Goal: Task Accomplishment & Management: Manage account settings

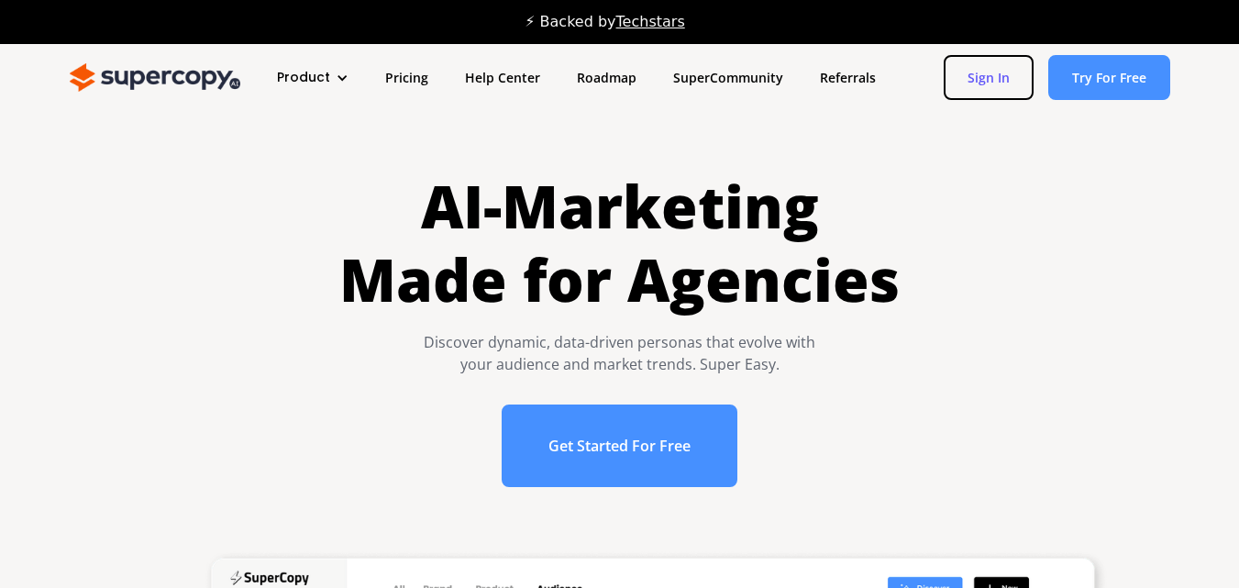
click at [991, 81] on link "Sign In" at bounding box center [989, 77] width 90 height 45
click at [1003, 79] on link "Sign In" at bounding box center [989, 77] width 90 height 45
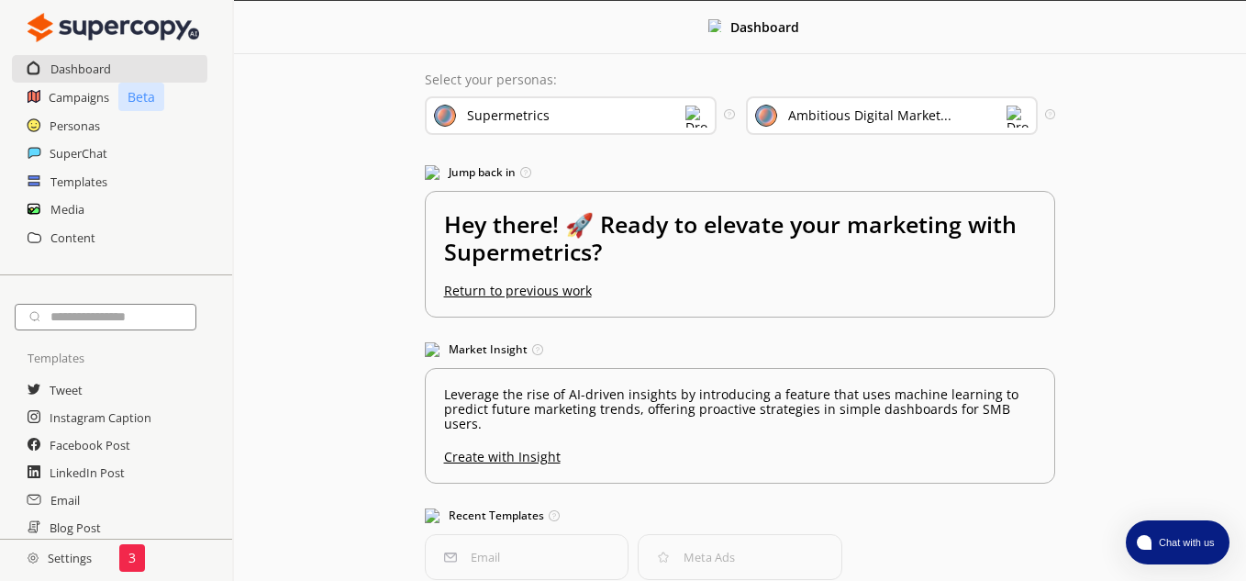
click at [88, 570] on h2 "Settings" at bounding box center [59, 557] width 119 height 37
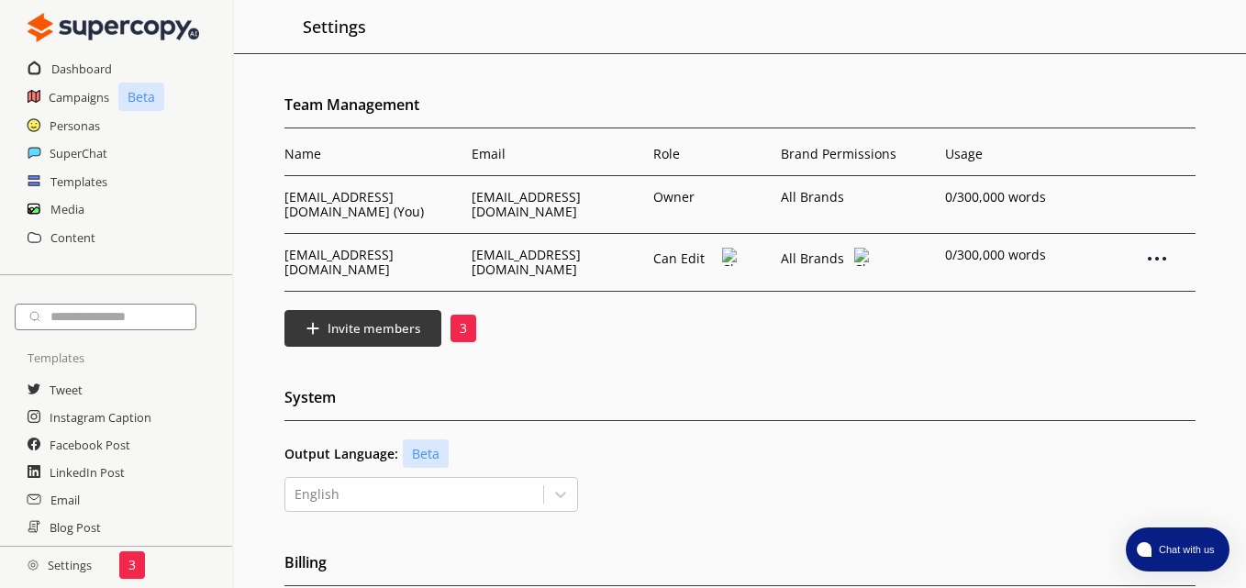
click at [464, 327] on p "3" at bounding box center [463, 328] width 7 height 15
click at [349, 329] on b "Invite members" at bounding box center [374, 328] width 97 height 17
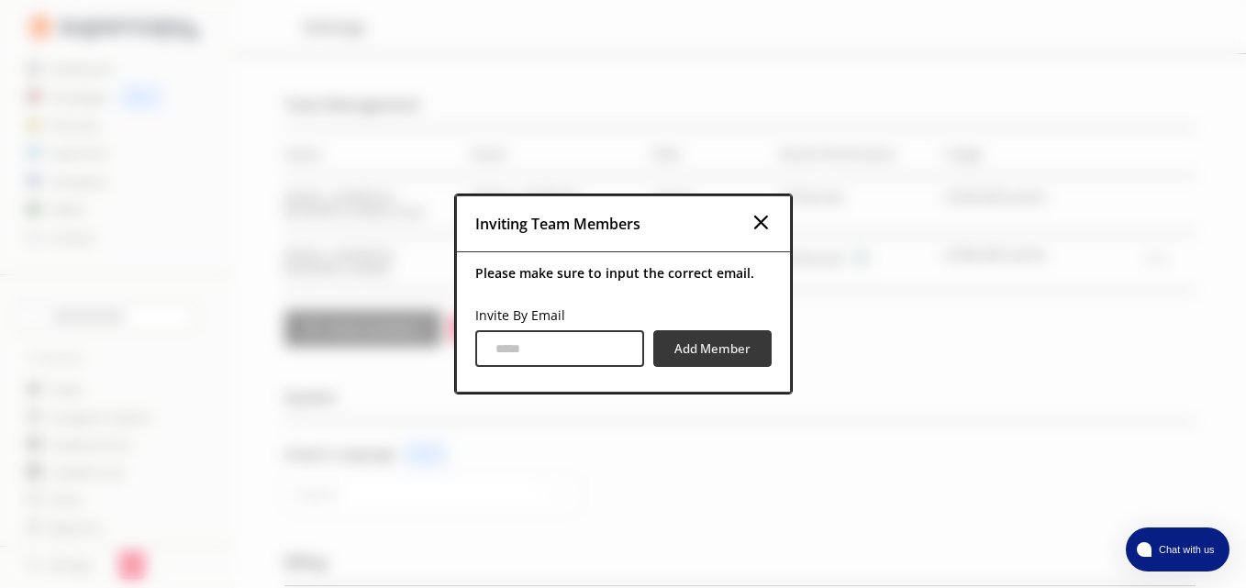
click at [771, 226] on img at bounding box center [760, 222] width 22 height 22
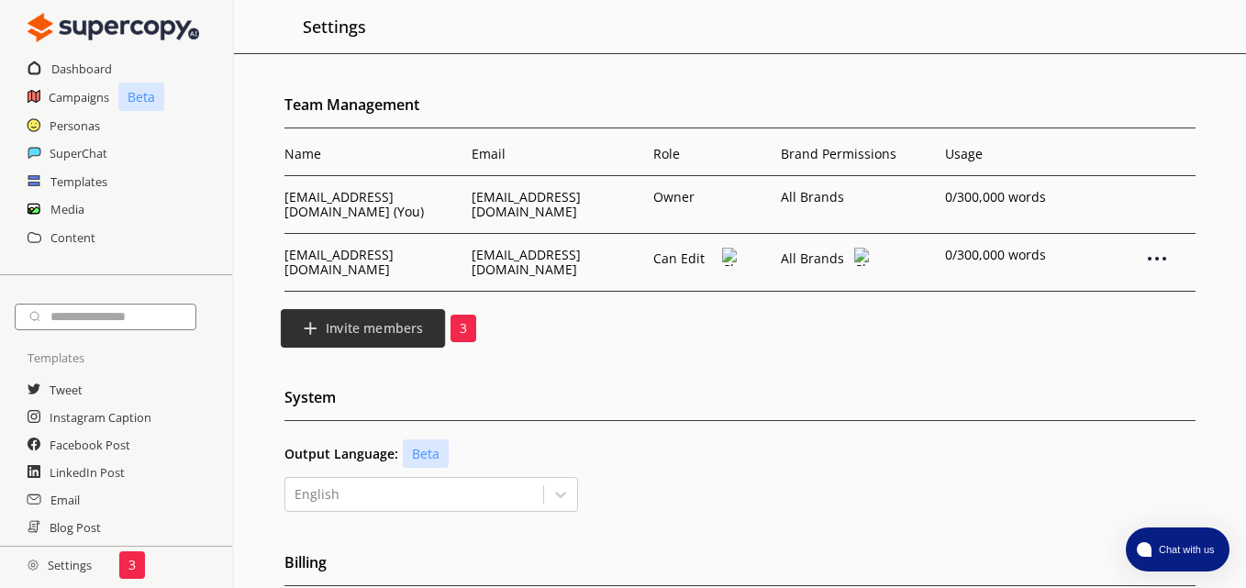
click at [330, 337] on b "Invite members" at bounding box center [374, 328] width 97 height 17
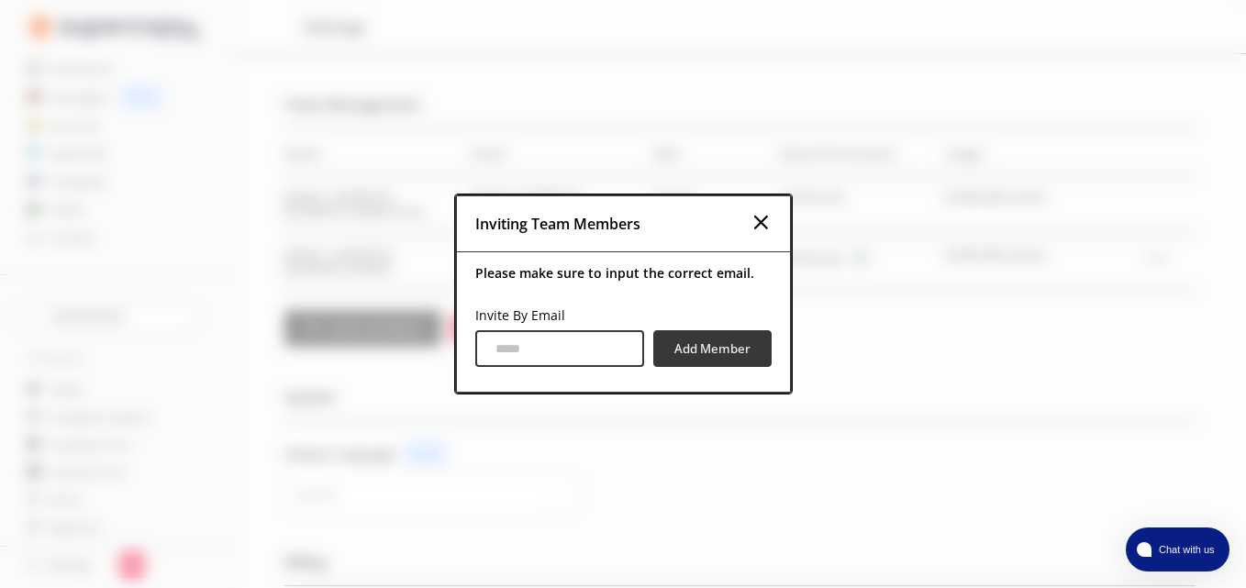
click at [493, 351] on input "Invite By Email" at bounding box center [559, 348] width 169 height 37
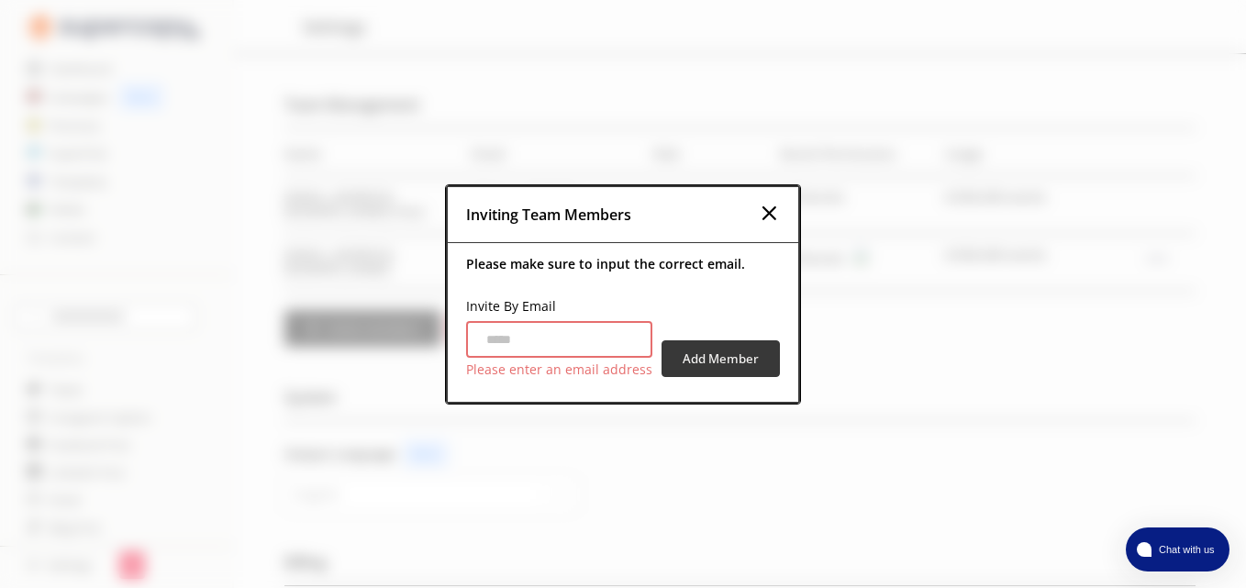
click at [768, 213] on img at bounding box center [769, 213] width 22 height 22
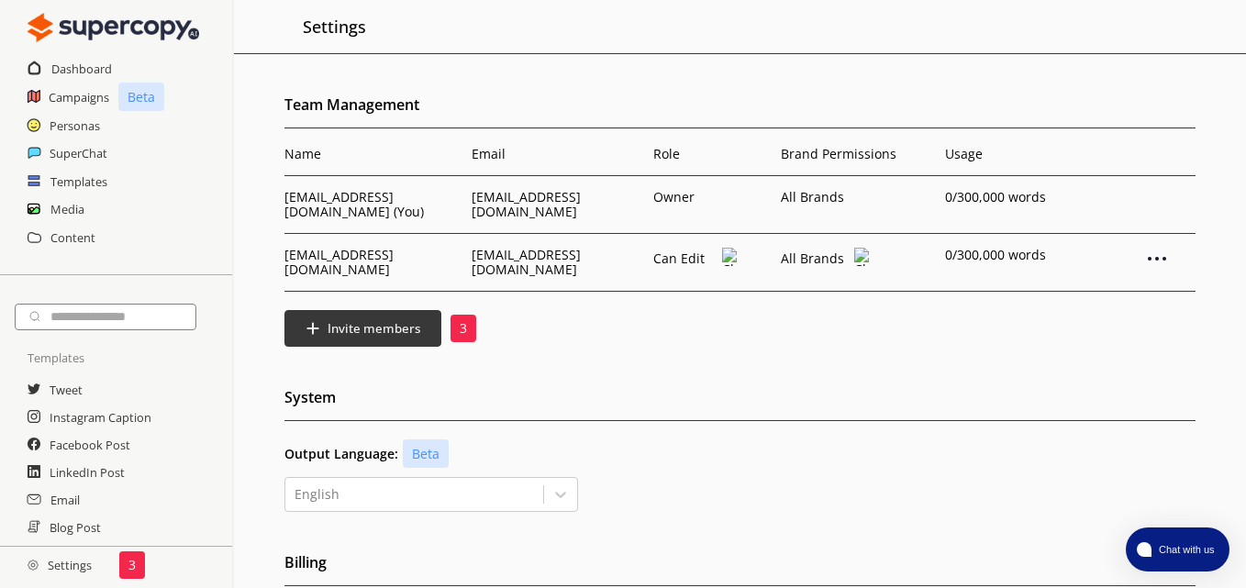
click at [726, 259] on img at bounding box center [730, 257] width 16 height 18
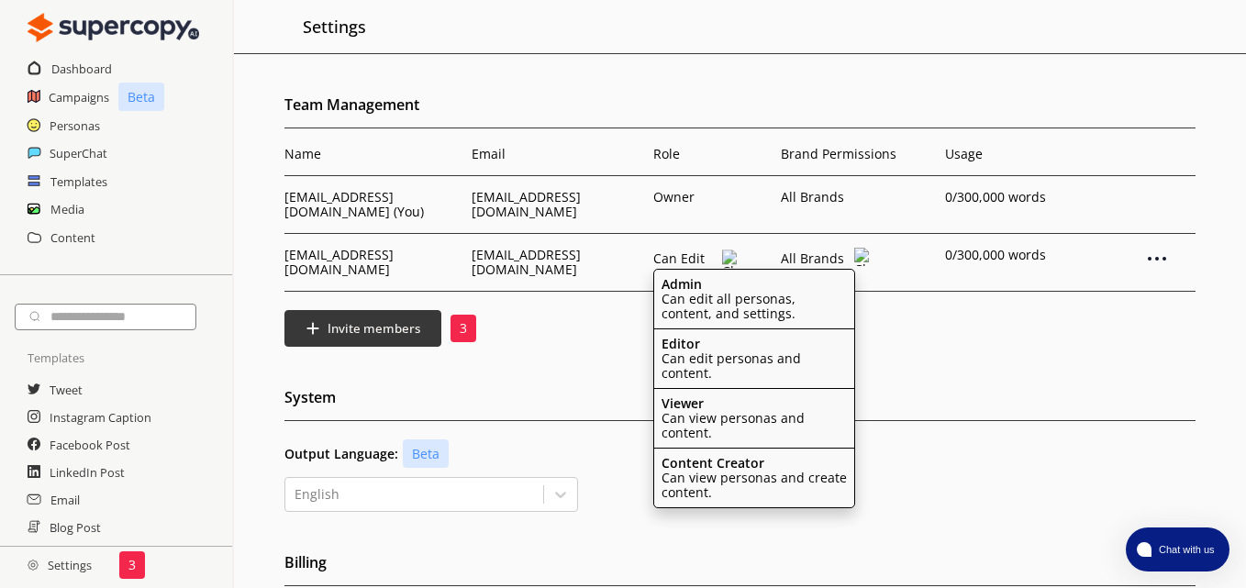
click at [934, 347] on div "Invite members 3" at bounding box center [739, 328] width 911 height 37
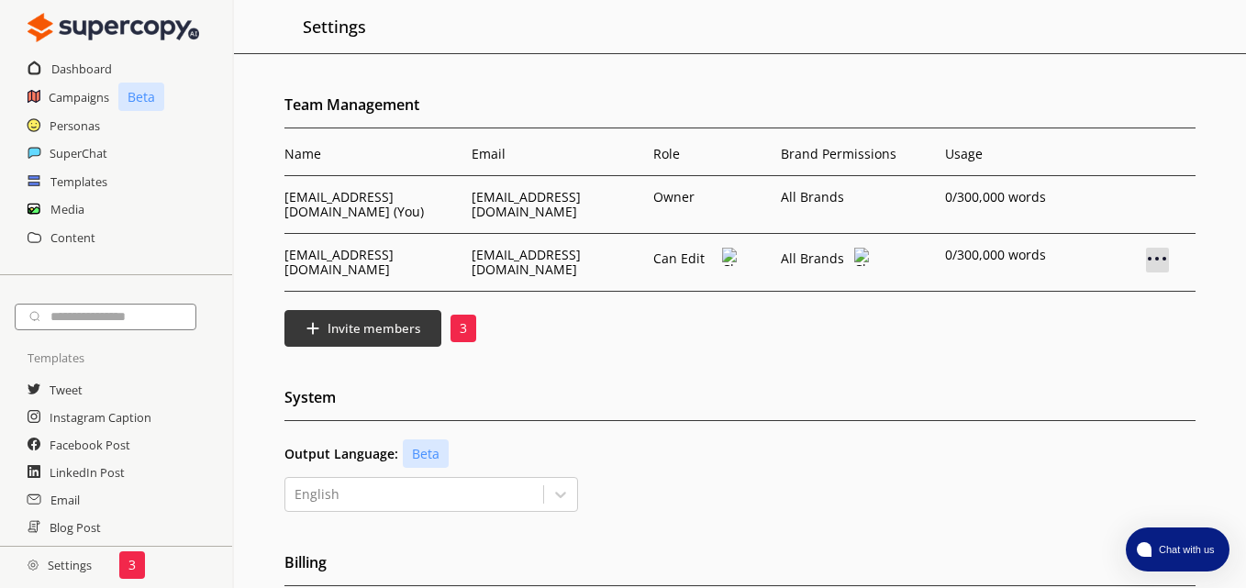
click at [1161, 260] on img at bounding box center [1157, 259] width 22 height 22
click at [1151, 298] on div "Remove User" at bounding box center [1155, 289] width 92 height 35
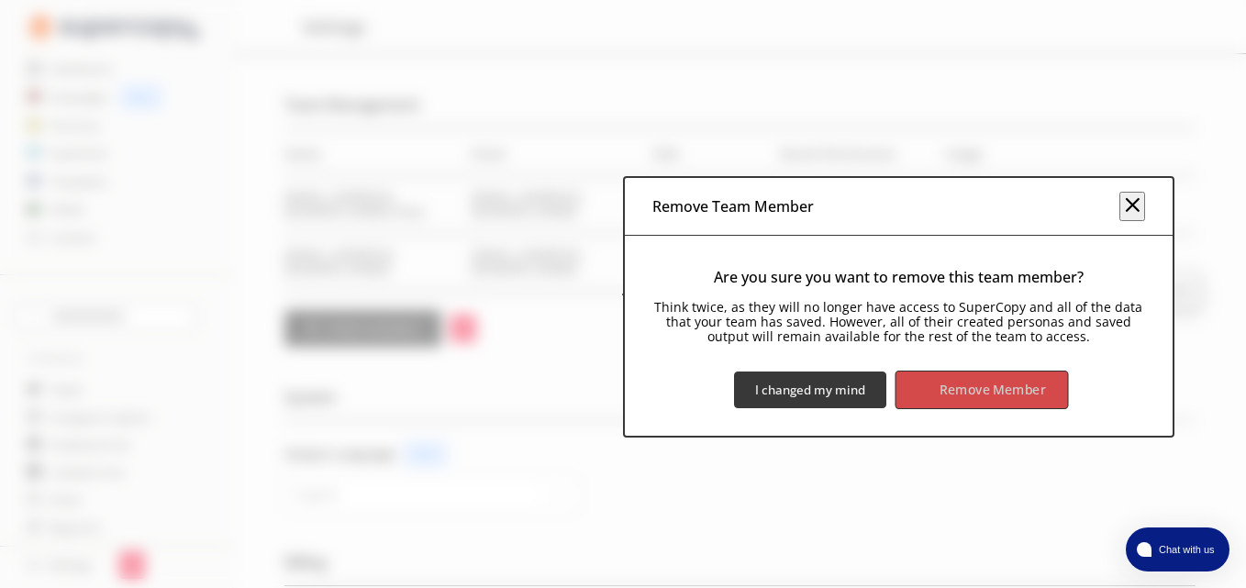
click at [971, 395] on b "Remove Member" at bounding box center [992, 390] width 106 height 17
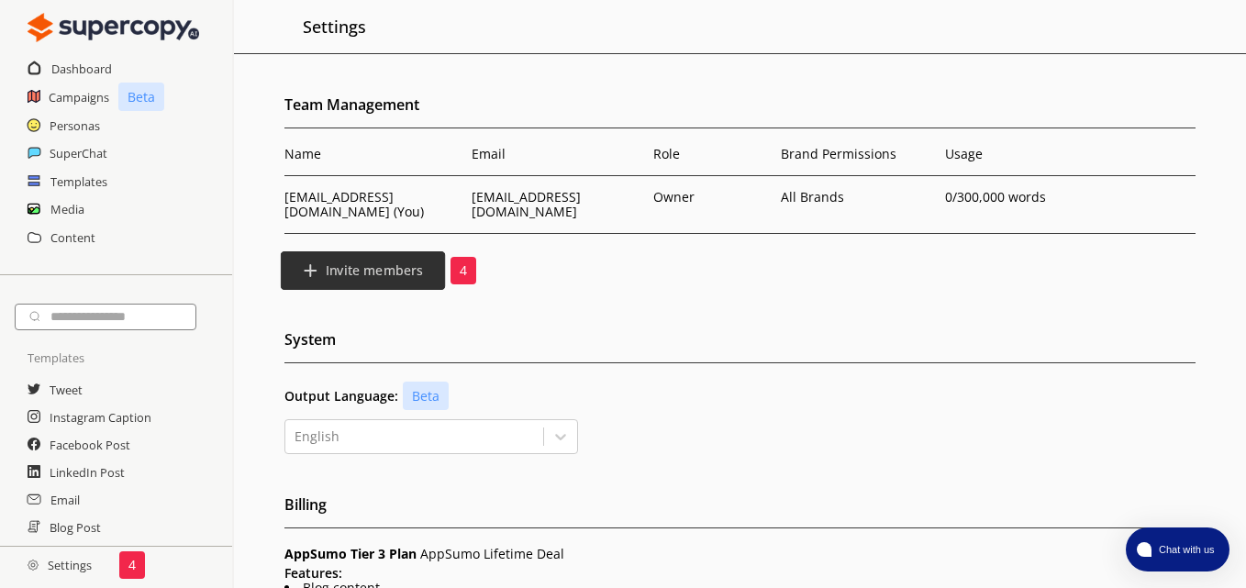
click at [361, 271] on b "Invite members" at bounding box center [374, 270] width 97 height 17
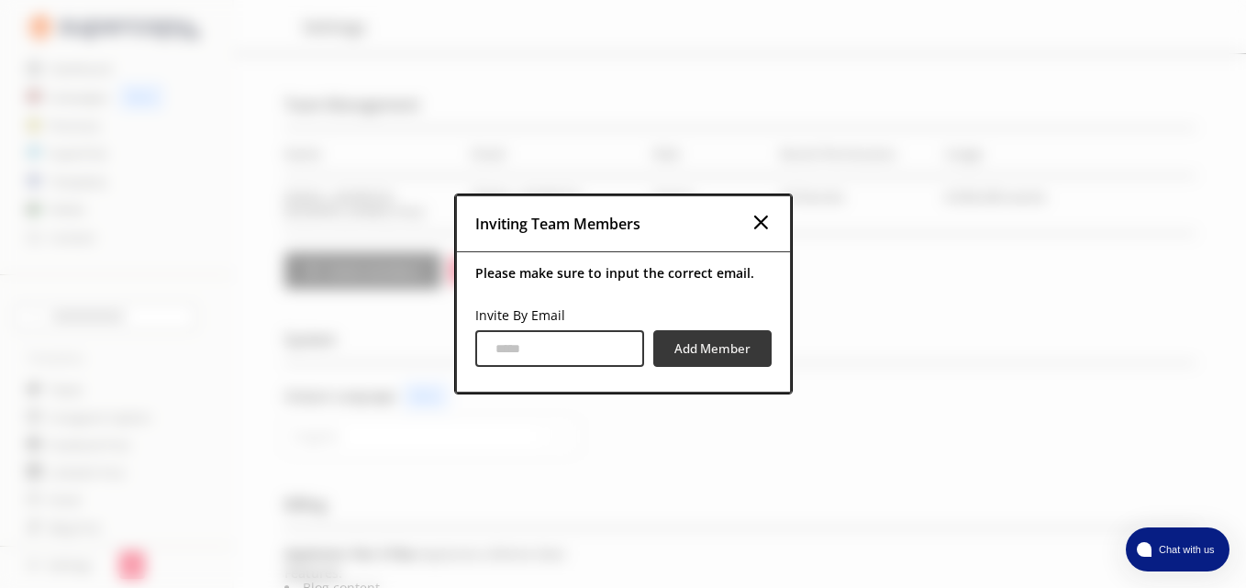
click at [523, 346] on input "Invite By Email" at bounding box center [559, 348] width 169 height 37
paste input "**********"
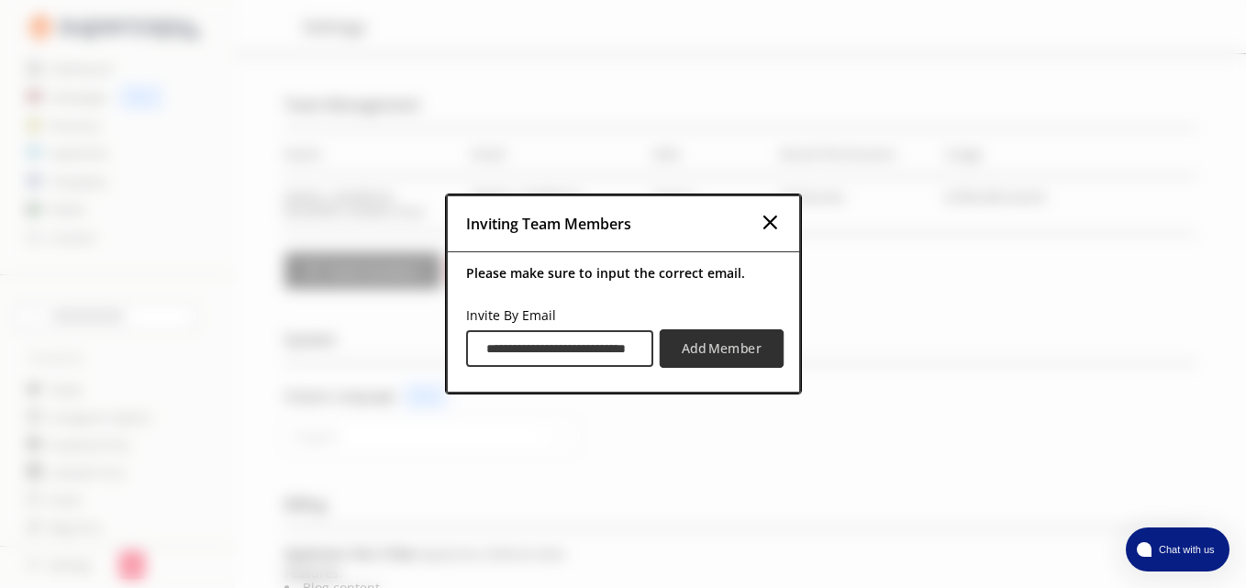
type input "**********"
click at [726, 354] on b "Add Member" at bounding box center [721, 348] width 80 height 17
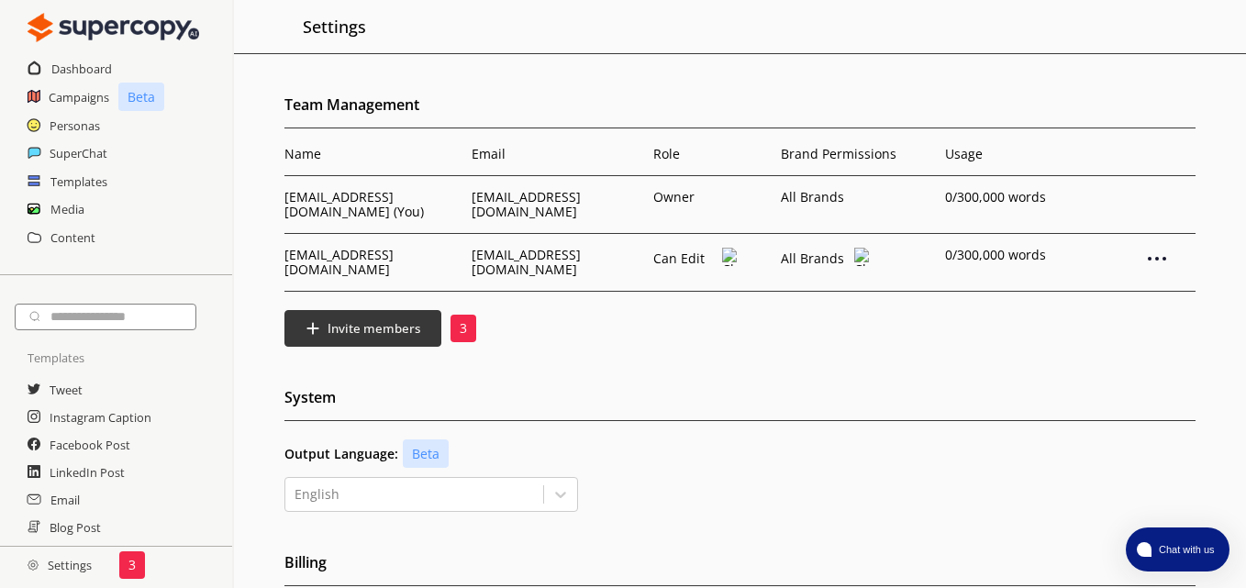
click at [727, 260] on img at bounding box center [730, 257] width 16 height 18
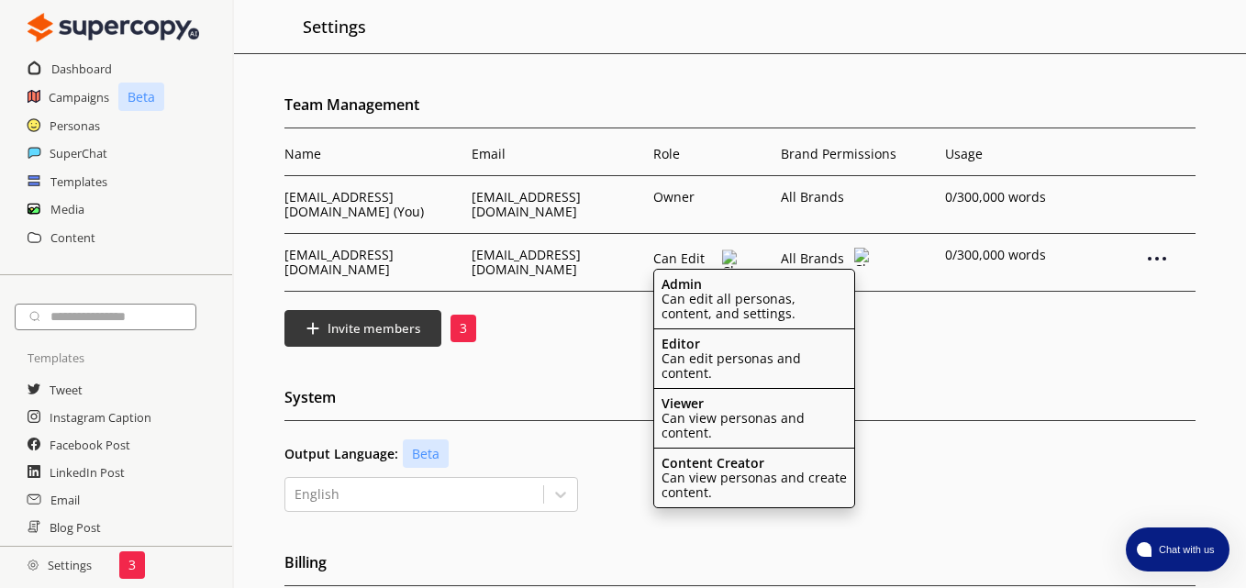
click at [726, 348] on div "Editor Can edit personas and content." at bounding box center [754, 359] width 200 height 60
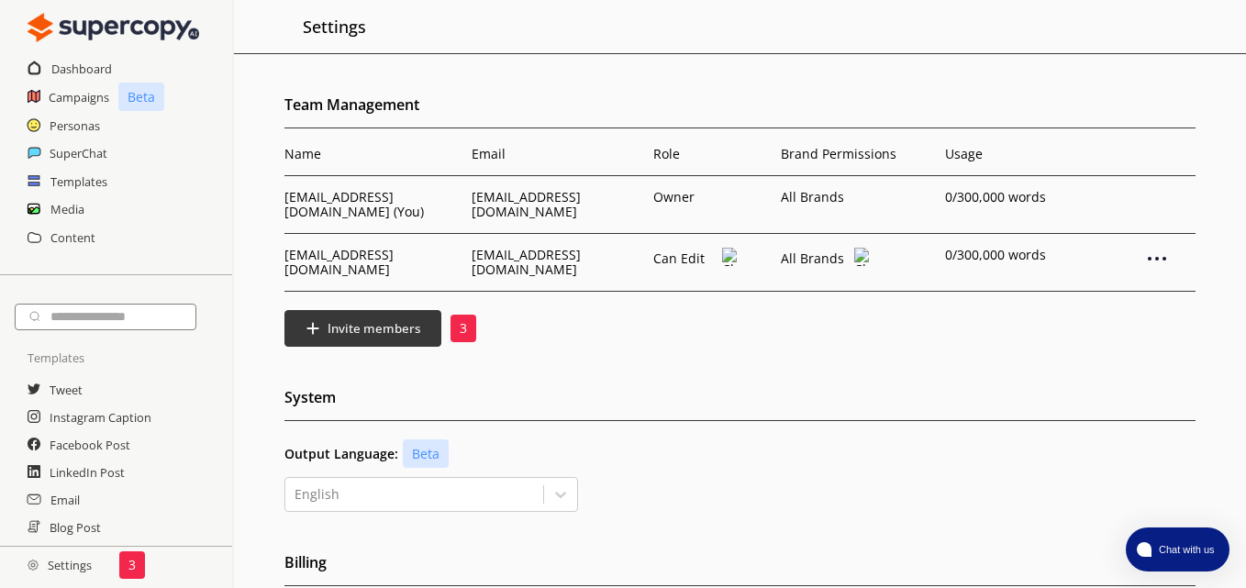
click at [732, 264] on img at bounding box center [730, 257] width 16 height 18
click at [1010, 340] on div "Invite members 3" at bounding box center [739, 328] width 911 height 37
click at [334, 343] on button "Invite members" at bounding box center [363, 328] width 164 height 39
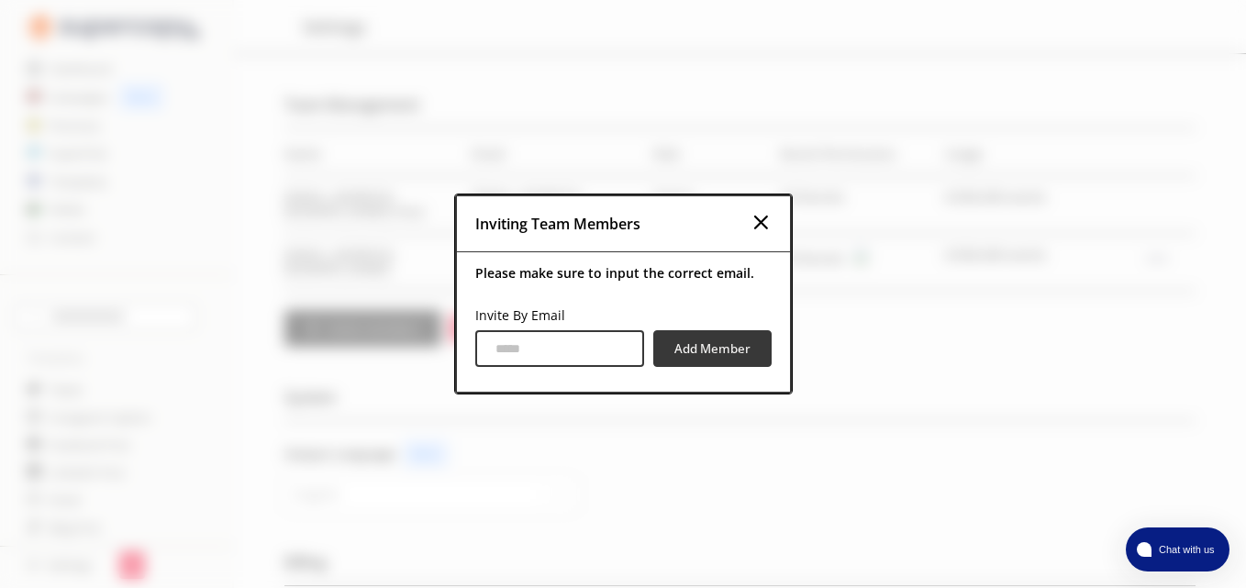
drag, startPoint x: 509, startPoint y: 347, endPoint x: 519, endPoint y: 346, distance: 10.1
click at [509, 347] on input "Invite By Email" at bounding box center [559, 348] width 169 height 37
paste input "**********"
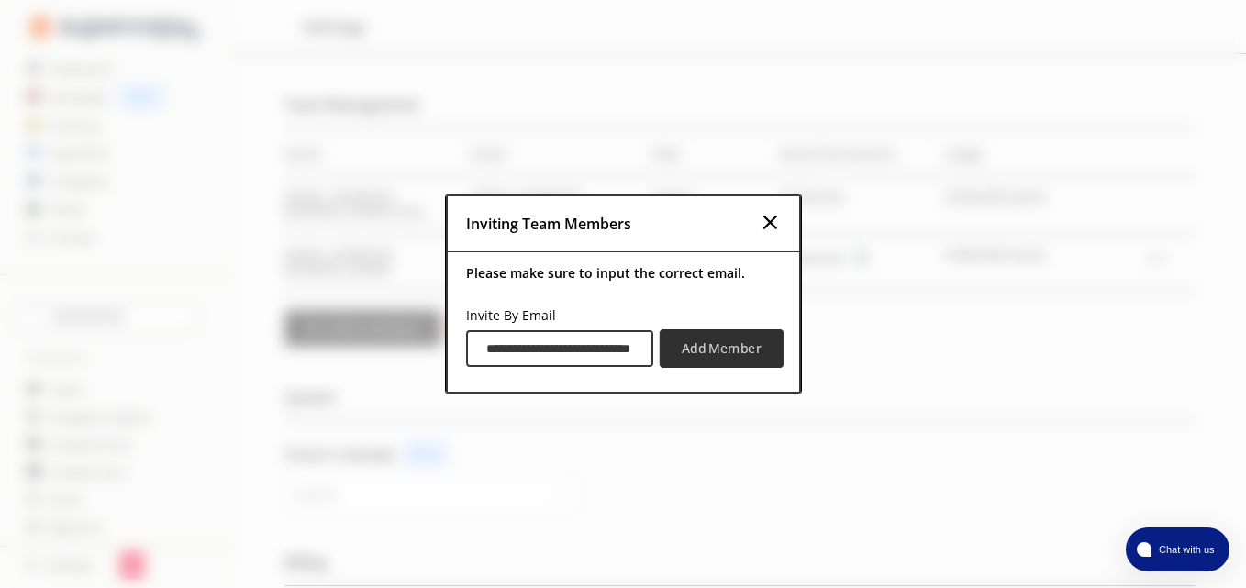
type input "**********"
click at [721, 345] on b "Add Member" at bounding box center [721, 348] width 80 height 17
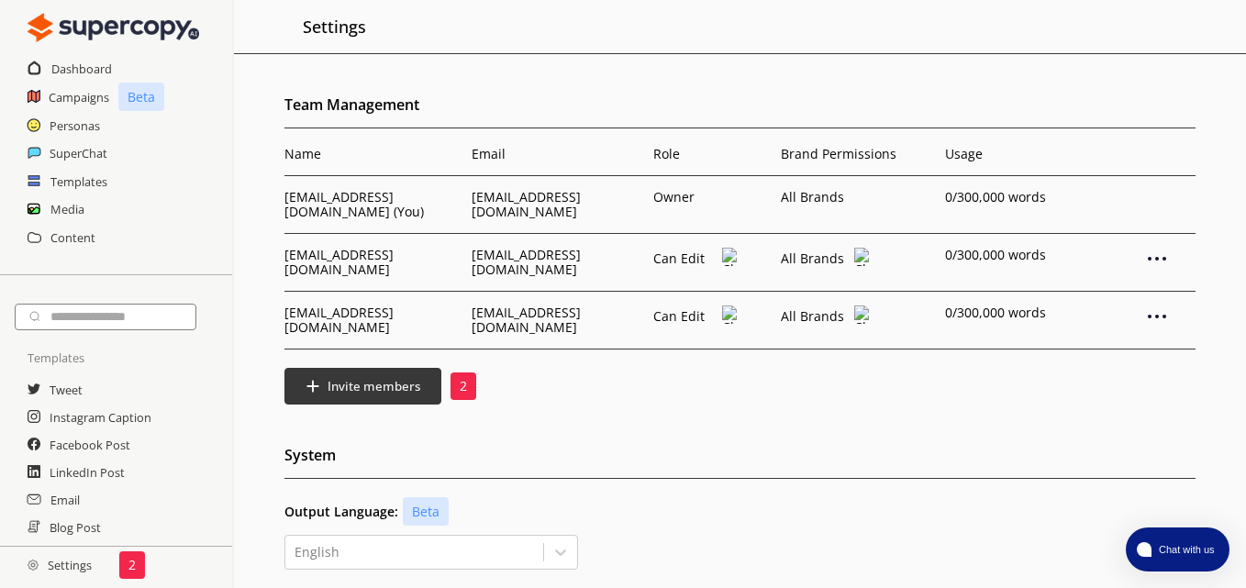
click at [1170, 316] on td at bounding box center [1149, 321] width 91 height 58
click at [1161, 320] on img at bounding box center [1157, 316] width 22 height 22
click at [973, 315] on p "0 /300,000 words" at bounding box center [1022, 312] width 155 height 15
click at [982, 313] on p "0 /300,000 words" at bounding box center [1022, 312] width 155 height 15
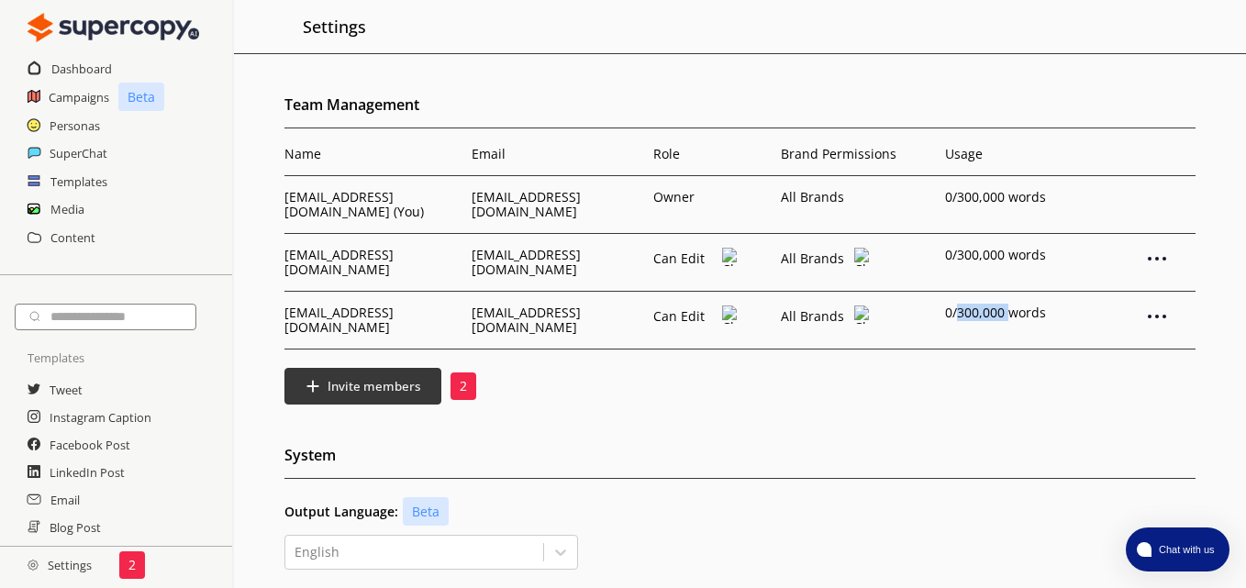
click at [982, 313] on p "0 /300,000 words" at bounding box center [1022, 312] width 155 height 15
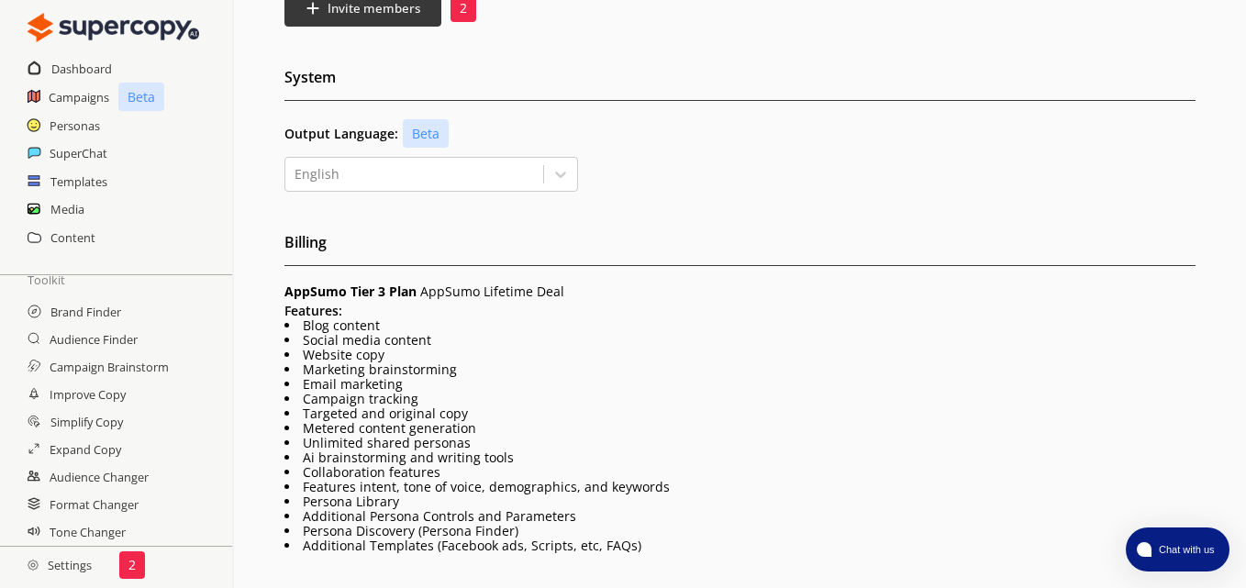
scroll to position [123, 0]
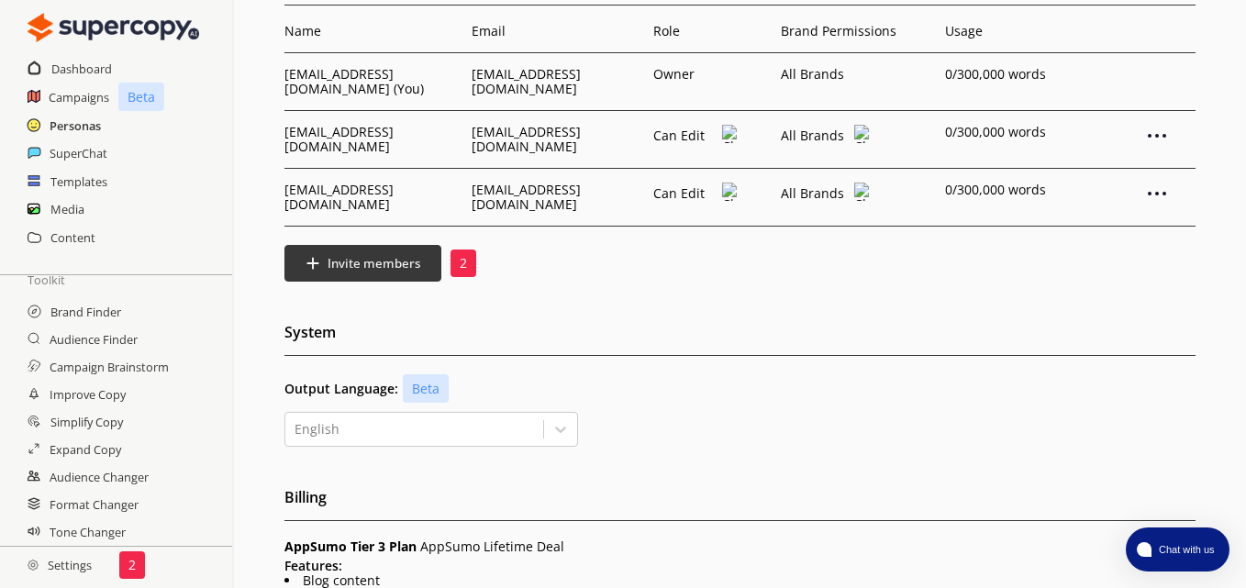
click at [79, 127] on h2 "Personas" at bounding box center [75, 126] width 51 height 28
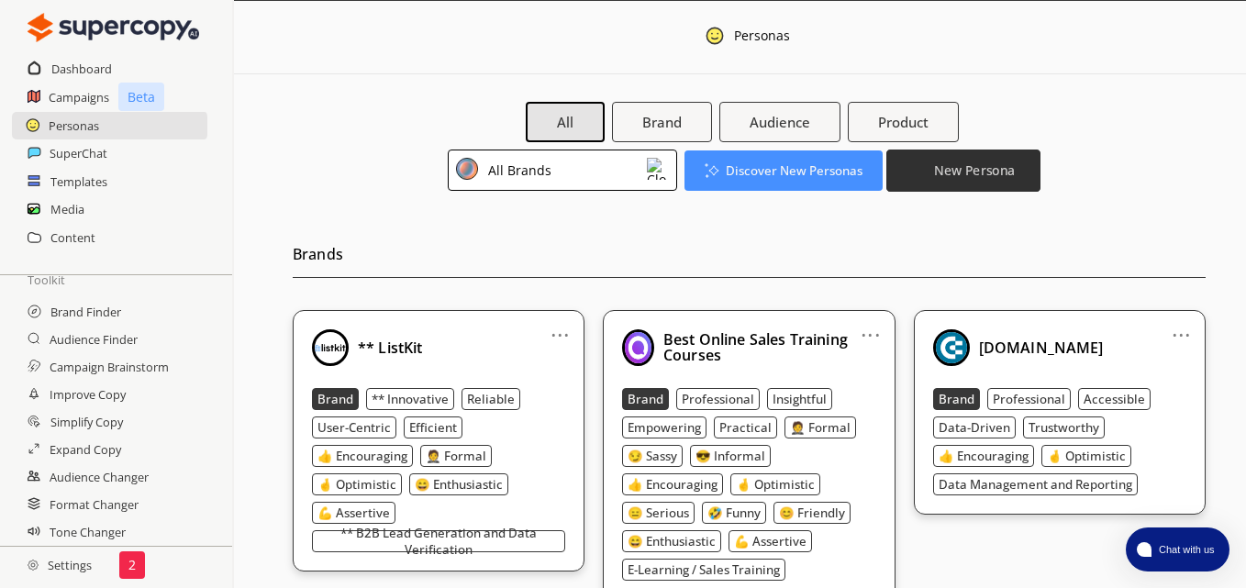
click at [959, 174] on b "New Persona" at bounding box center [974, 169] width 81 height 17
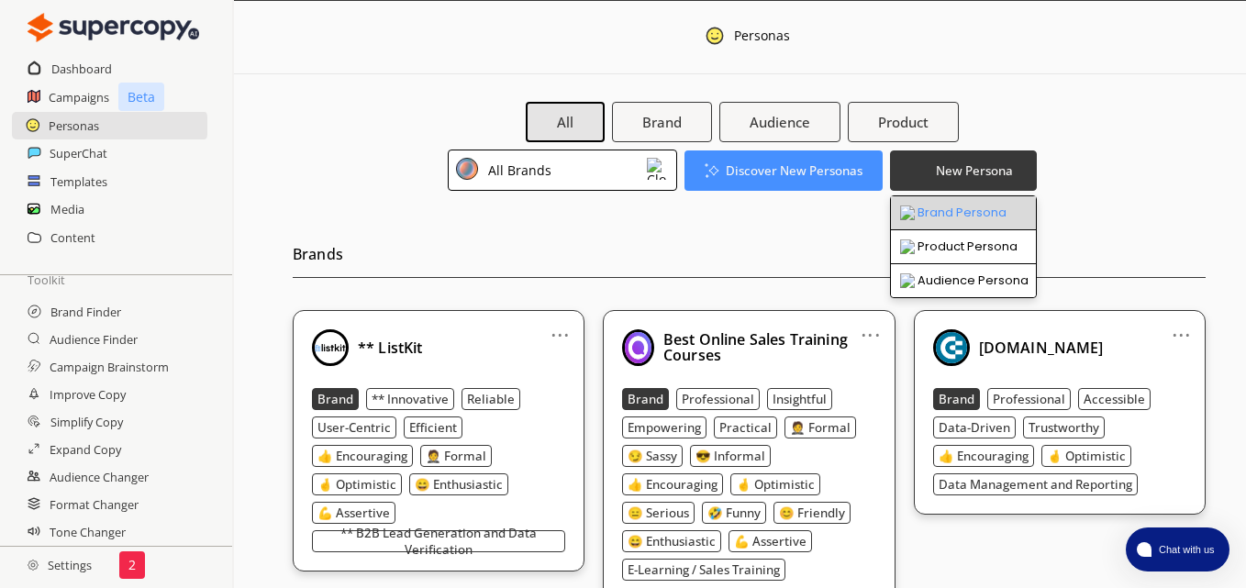
click at [978, 216] on li "Brand Persona" at bounding box center [963, 213] width 145 height 34
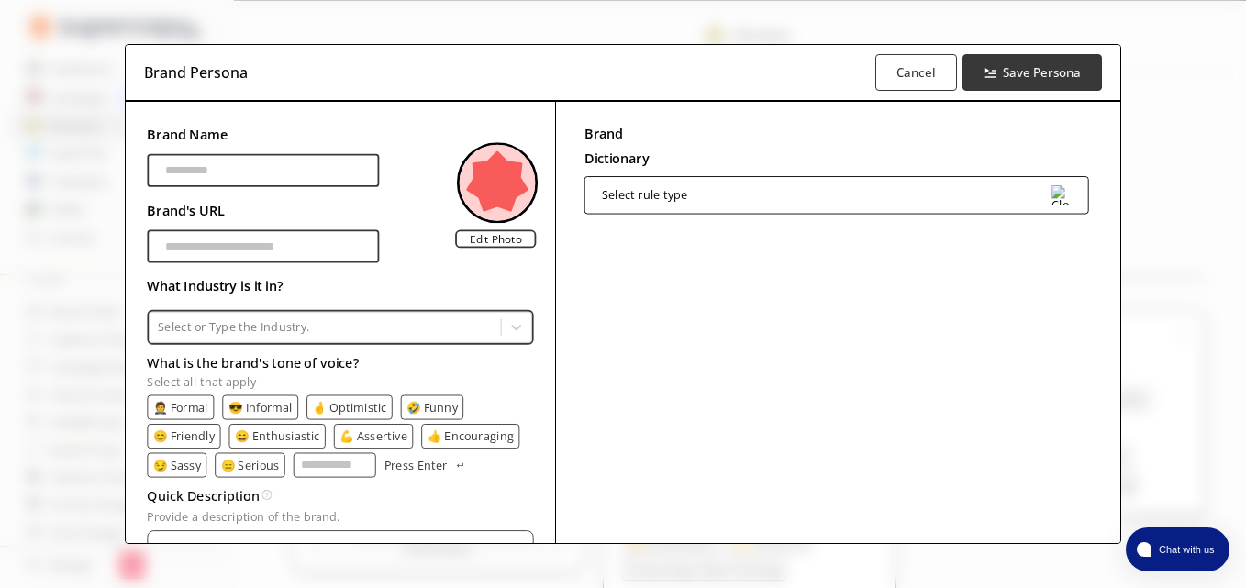
click at [1183, 66] on div "Brand Persona Cancel Save Persona Brand Name [PERSON_NAME]'s URL Edit Photo Wha…" at bounding box center [623, 294] width 1246 height 588
click at [887, 78] on button "Cancel" at bounding box center [914, 72] width 85 height 39
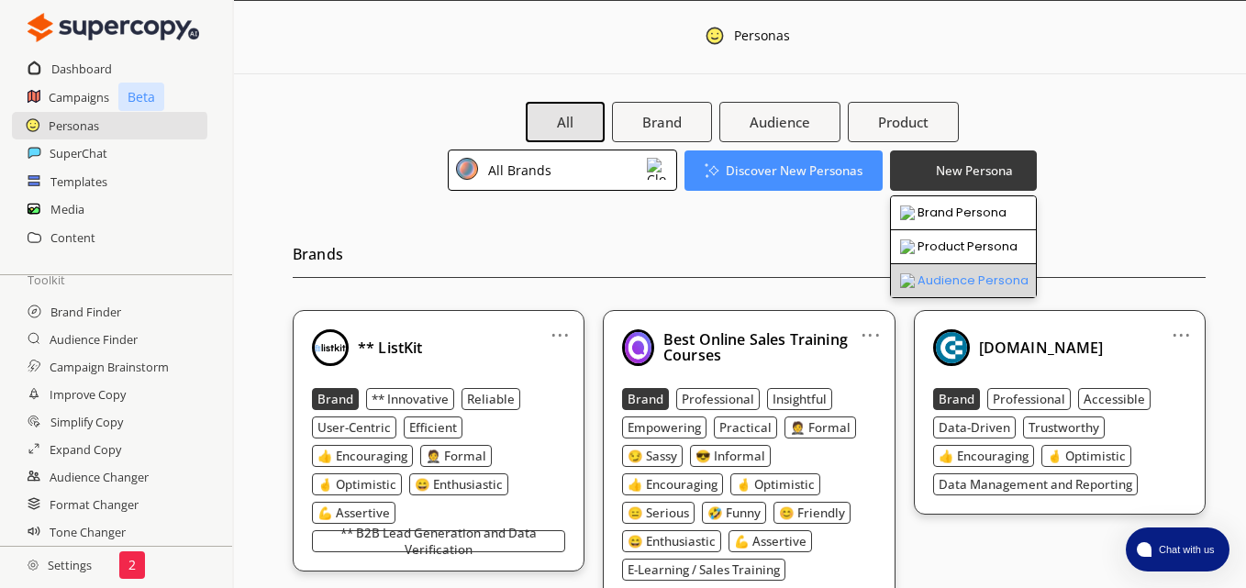
click at [981, 280] on li "Audience Persona" at bounding box center [963, 280] width 145 height 33
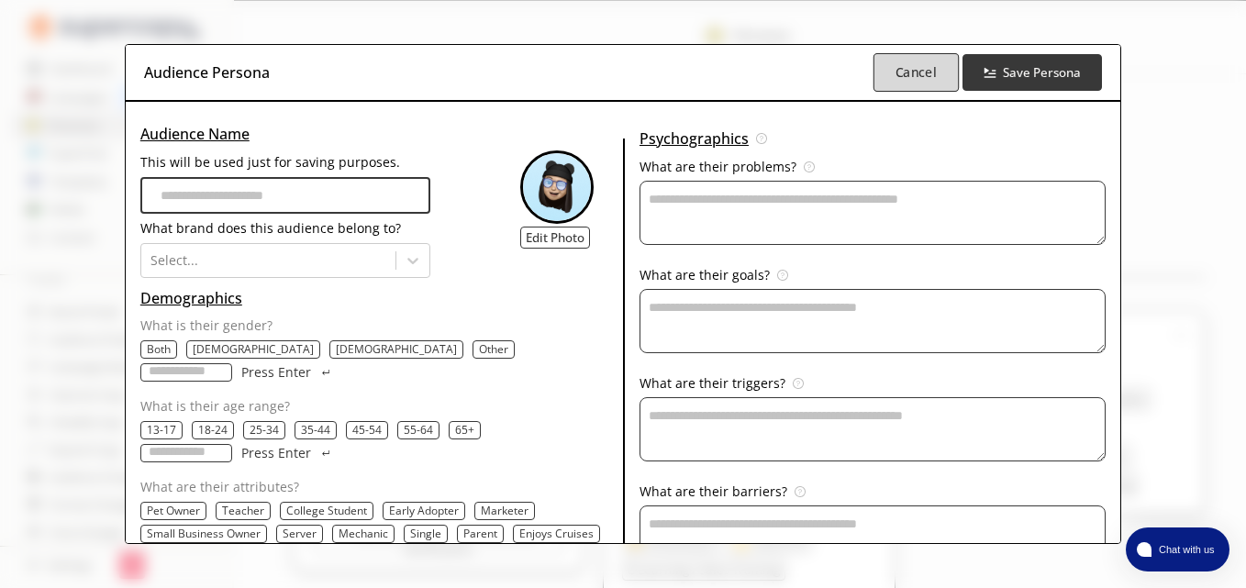
click at [918, 71] on b "Cancel" at bounding box center [915, 72] width 41 height 17
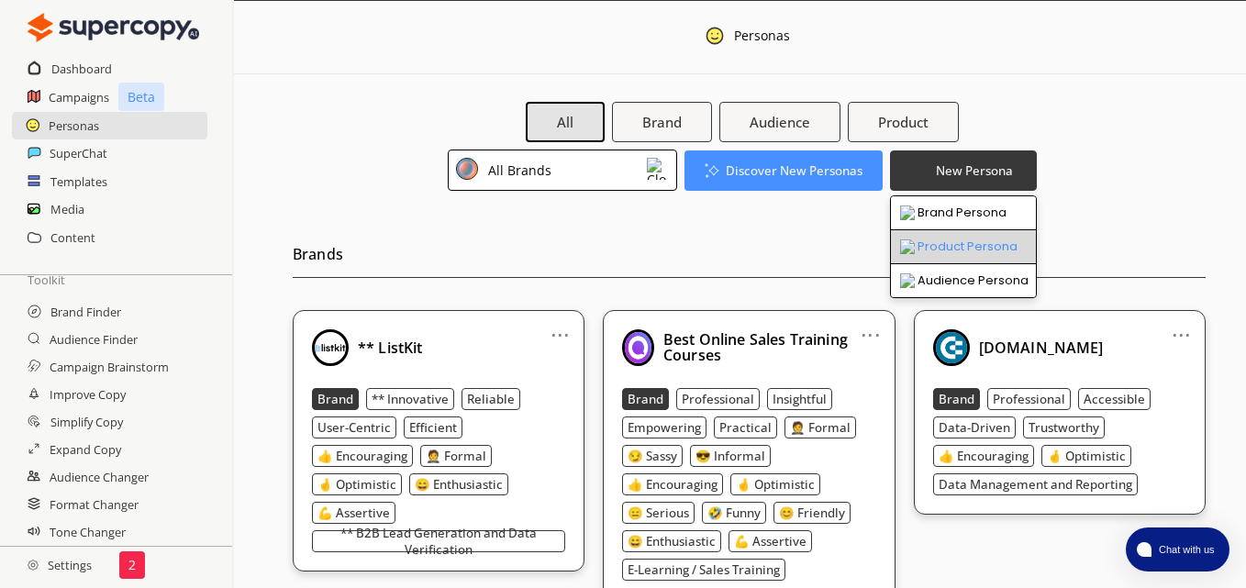
click at [964, 243] on li "Product Persona" at bounding box center [963, 247] width 145 height 34
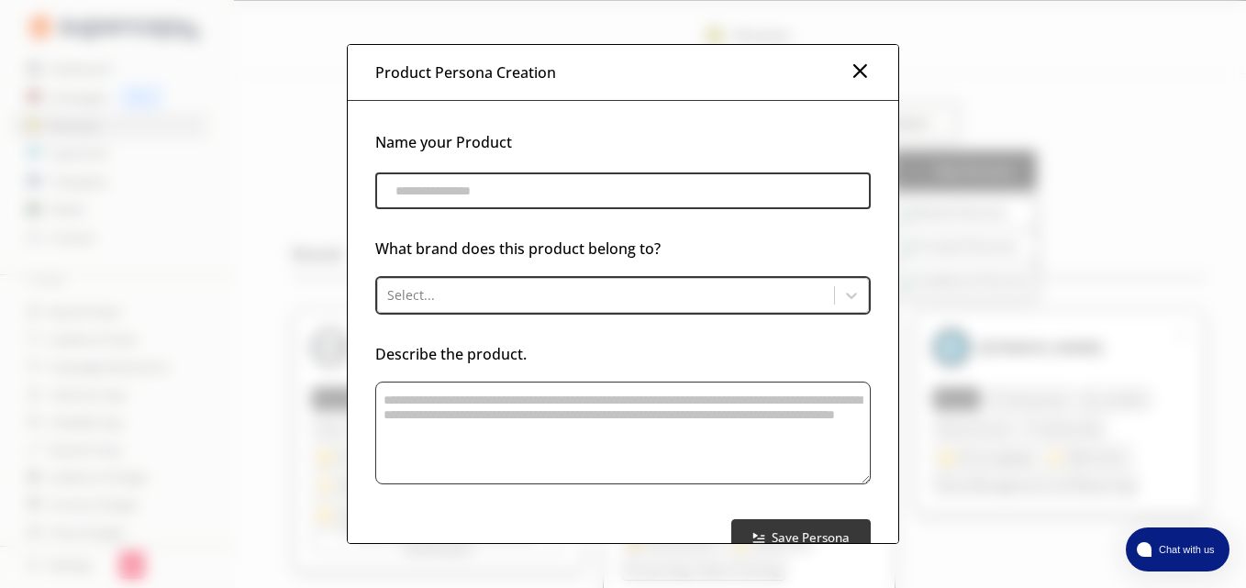
click at [859, 76] on img at bounding box center [859, 71] width 22 height 22
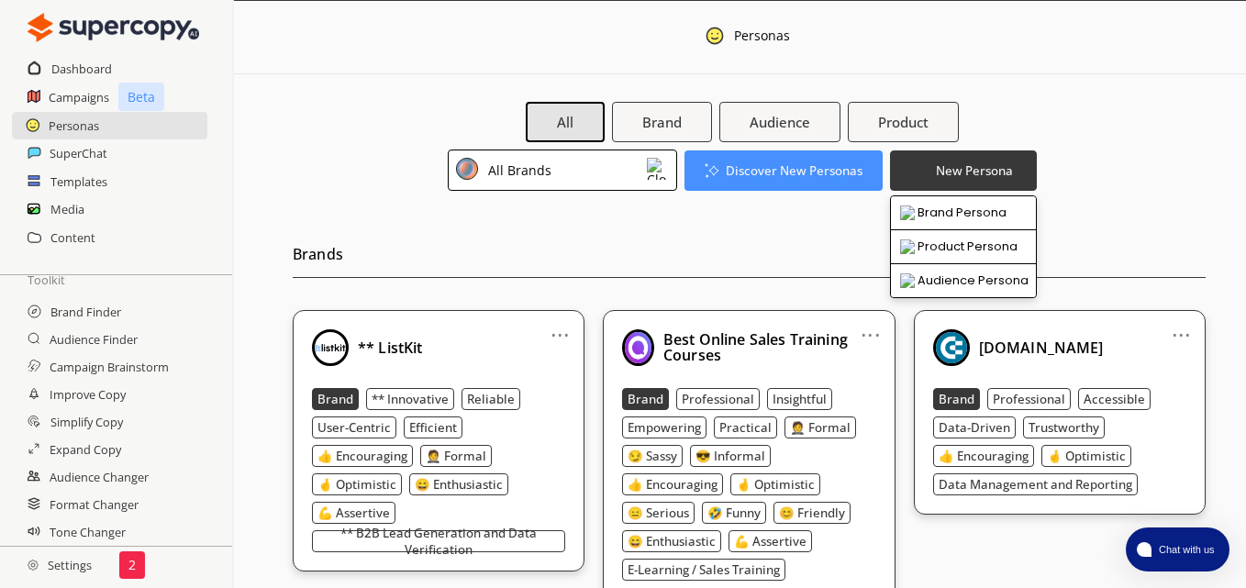
click at [1137, 138] on div "All Brand Audience Product All Brands Discover New Personas New Persona Brand P…" at bounding box center [742, 146] width 897 height 89
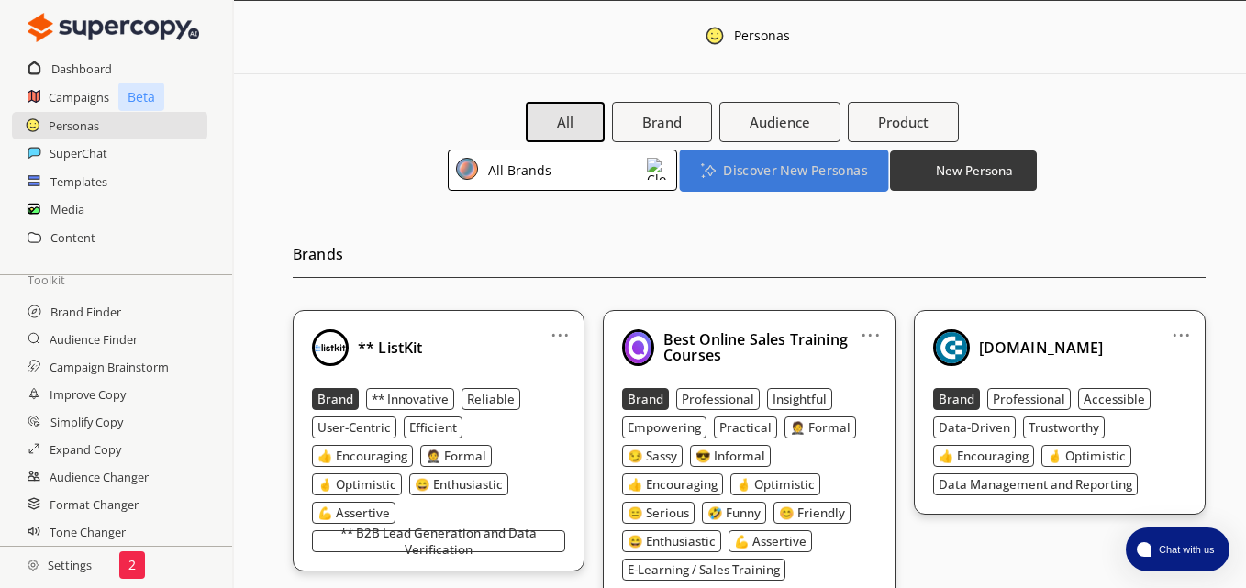
click at [777, 175] on b "Discover New Personas" at bounding box center [794, 169] width 143 height 17
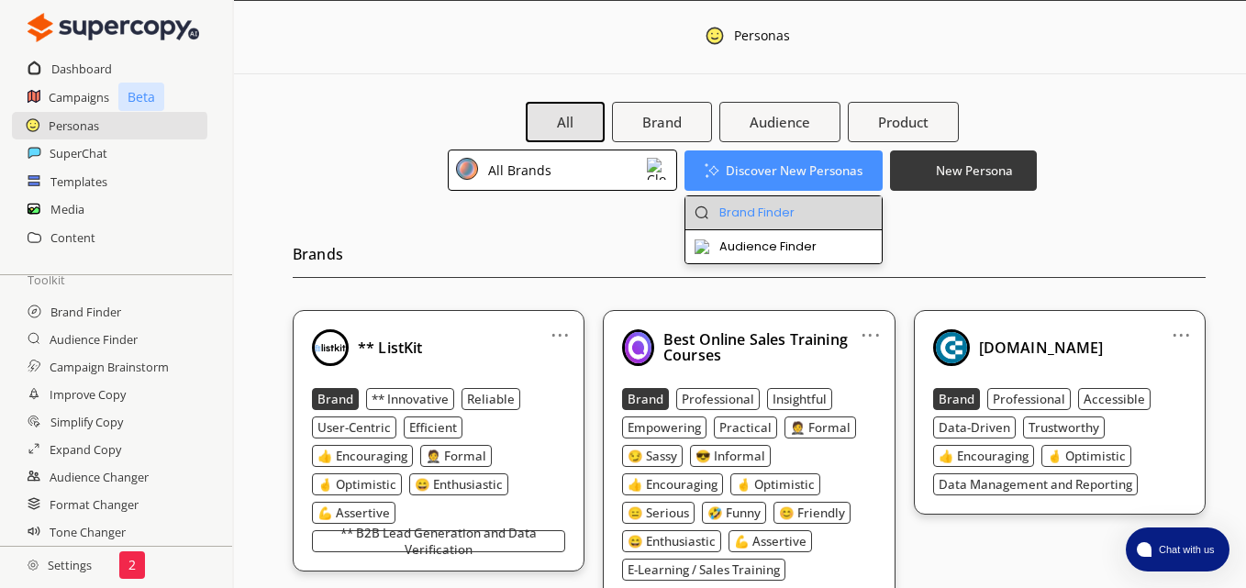
click at [809, 210] on li "Brand Finder" at bounding box center [783, 213] width 197 height 34
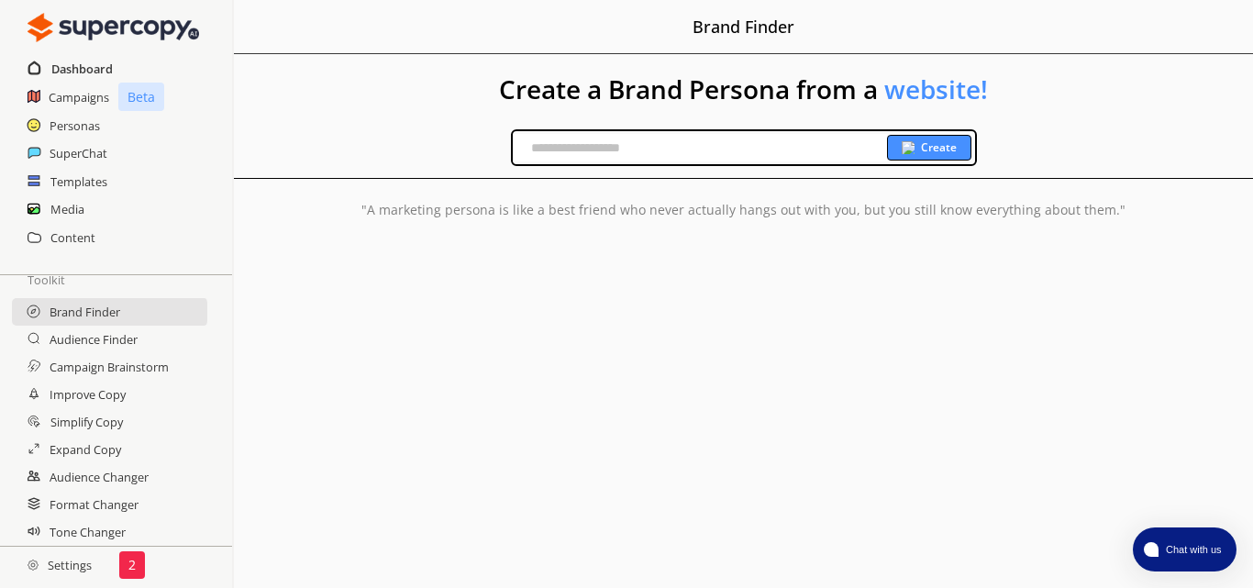
click at [72, 74] on h2 "Dashboard" at bounding box center [81, 69] width 61 height 28
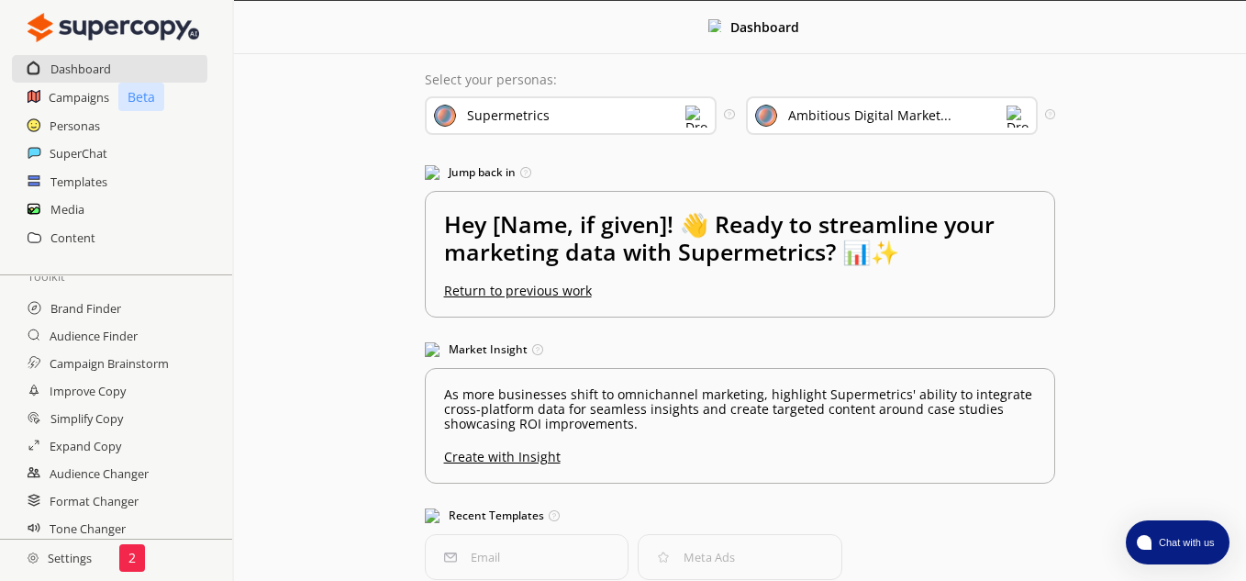
click at [171, 63] on div "Dashboard" at bounding box center [110, 69] width 197 height 28
click at [79, 105] on h2 "Campaigns" at bounding box center [79, 97] width 61 height 28
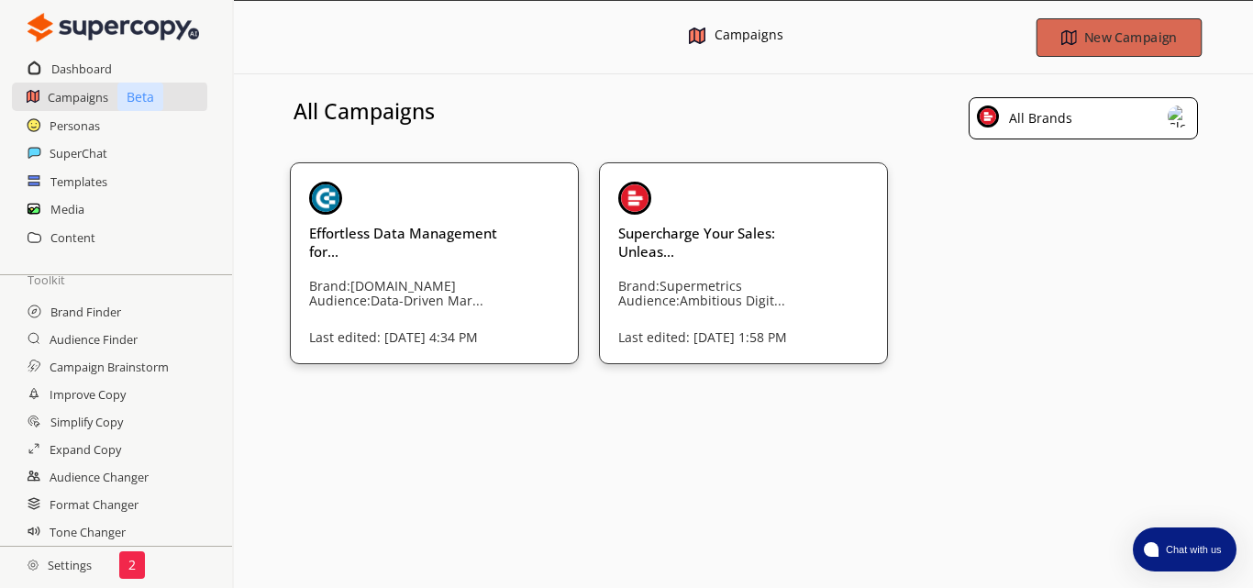
click at [1063, 45] on img "button" at bounding box center [1069, 37] width 16 height 16
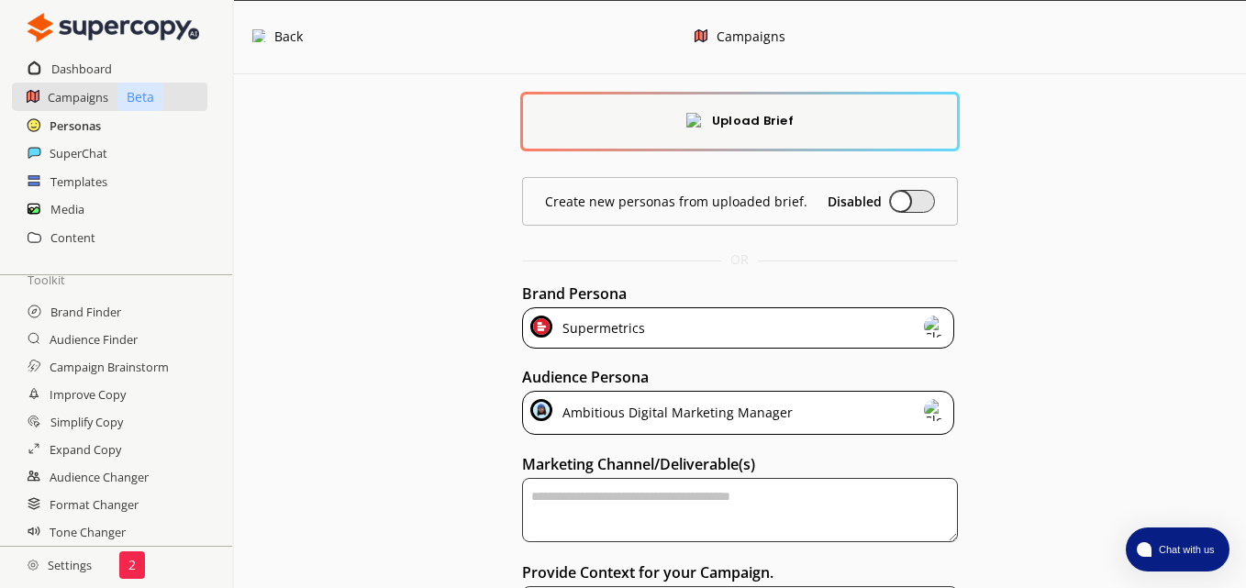
click at [94, 127] on h2 "Personas" at bounding box center [75, 126] width 51 height 28
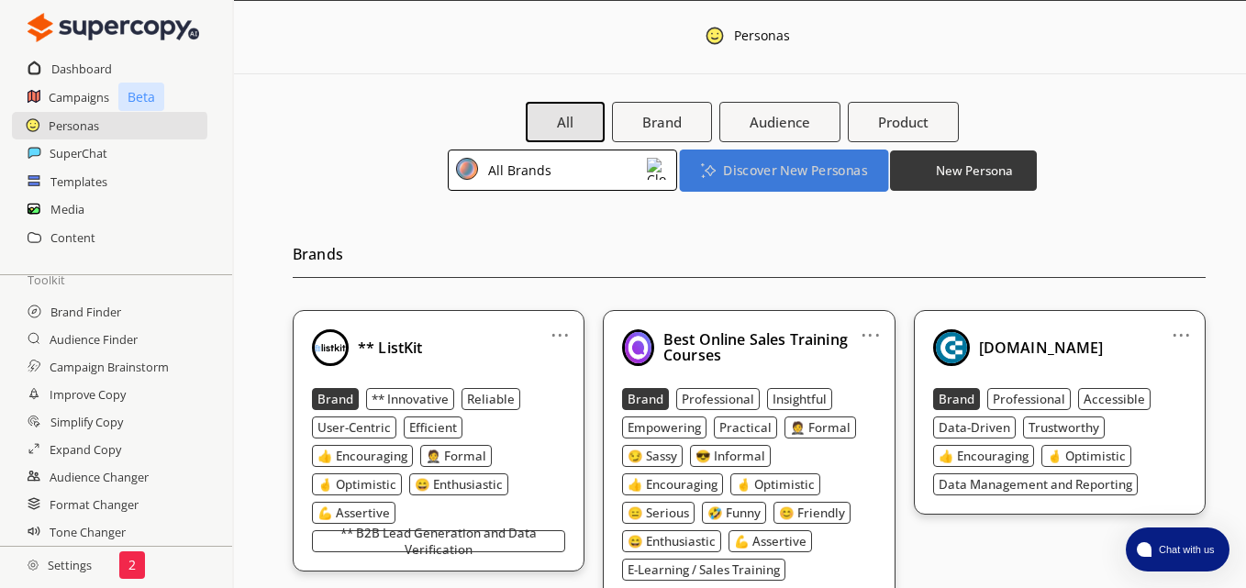
click at [759, 171] on b "Discover New Personas" at bounding box center [794, 169] width 143 height 17
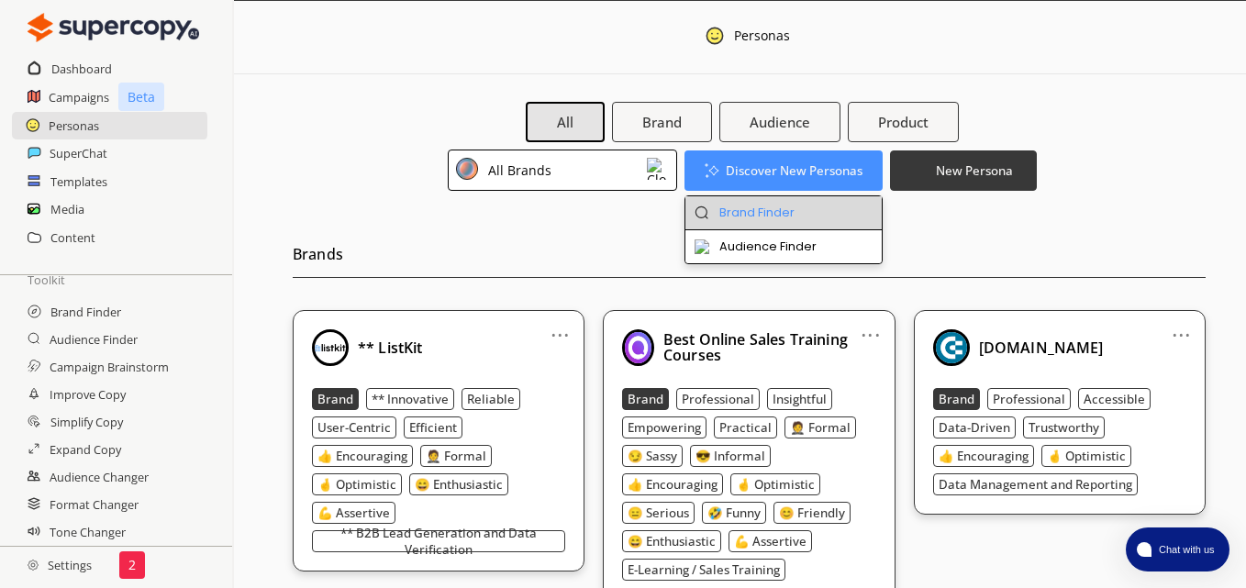
click at [798, 205] on li "Brand Finder" at bounding box center [783, 213] width 197 height 34
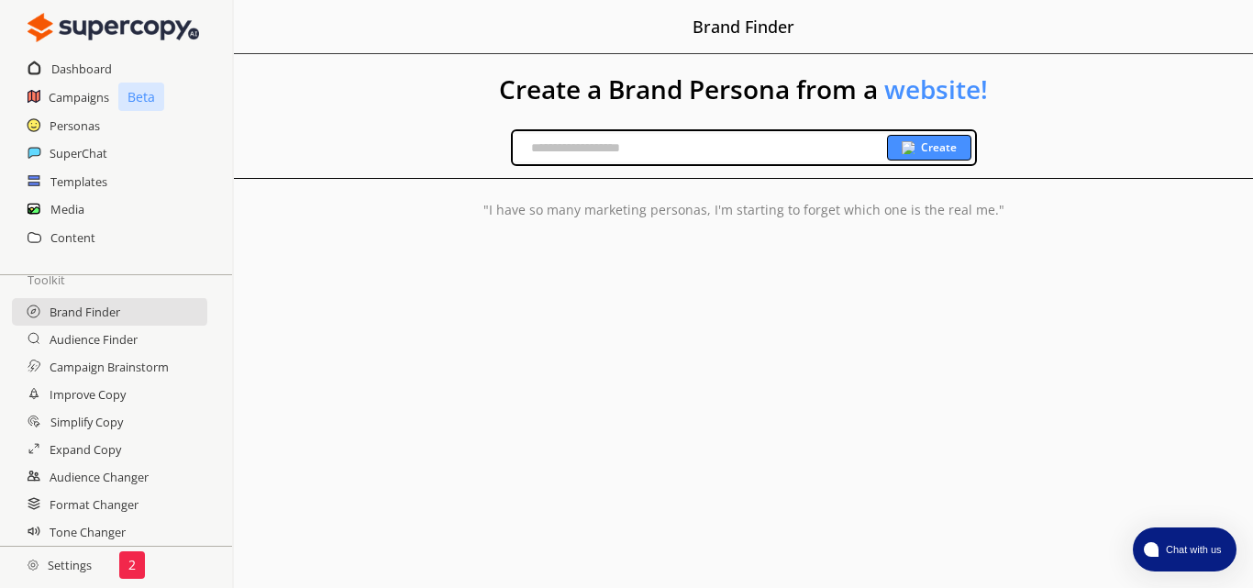
click at [673, 151] on input "text" at bounding box center [700, 148] width 374 height 28
